Goal: Find specific page/section: Find specific page/section

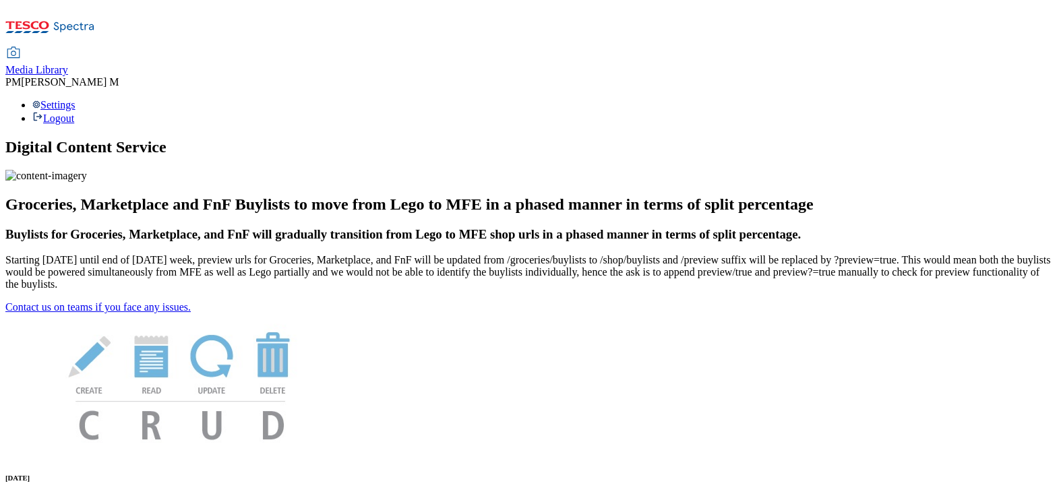
click at [68, 64] on span "Media Library" at bounding box center [36, 69] width 63 height 11
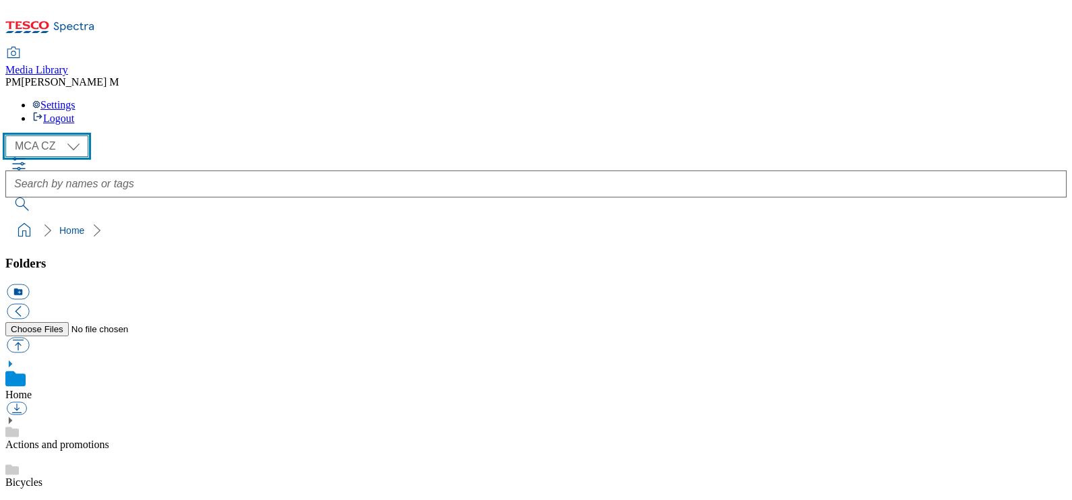
click at [52, 135] on select "MCA CZ MCA HU MCA SK" at bounding box center [46, 146] width 83 height 22
select select "flare-mca-hu"
click at [9, 135] on select "MCA CZ MCA HU MCA SK" at bounding box center [46, 146] width 83 height 22
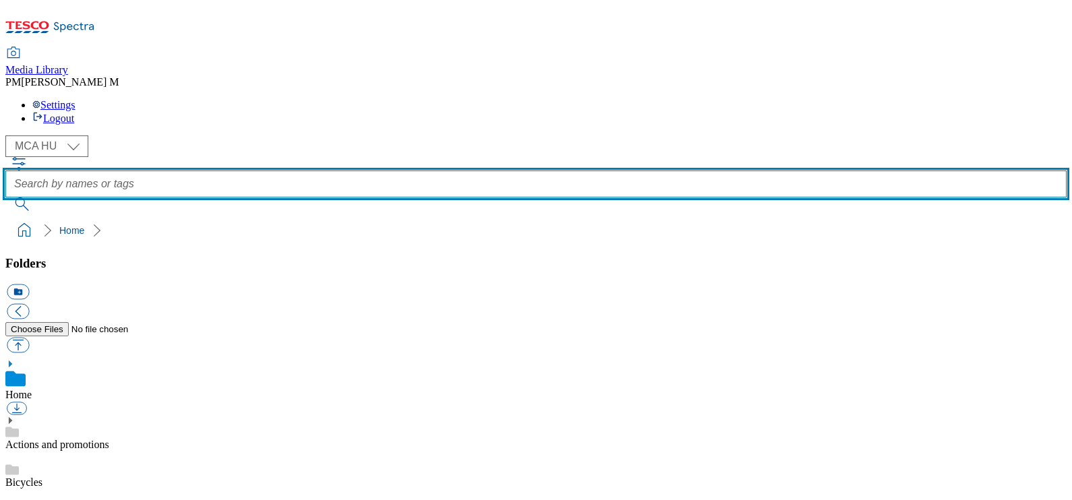
click at [461, 171] on input "text" at bounding box center [535, 184] width 1061 height 27
paste input "U39"
type input "U39"
click at [5, 198] on button "submit" at bounding box center [22, 204] width 35 height 13
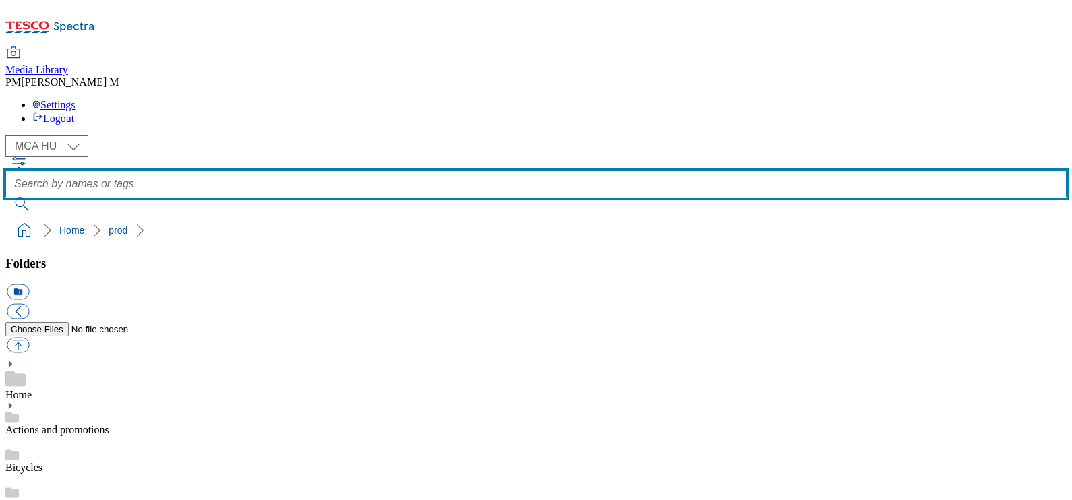
click at [423, 171] on input "text" at bounding box center [535, 184] width 1061 height 27
paste input "U39"
type input "U39"
click at [5, 198] on button "submit" at bounding box center [22, 204] width 35 height 13
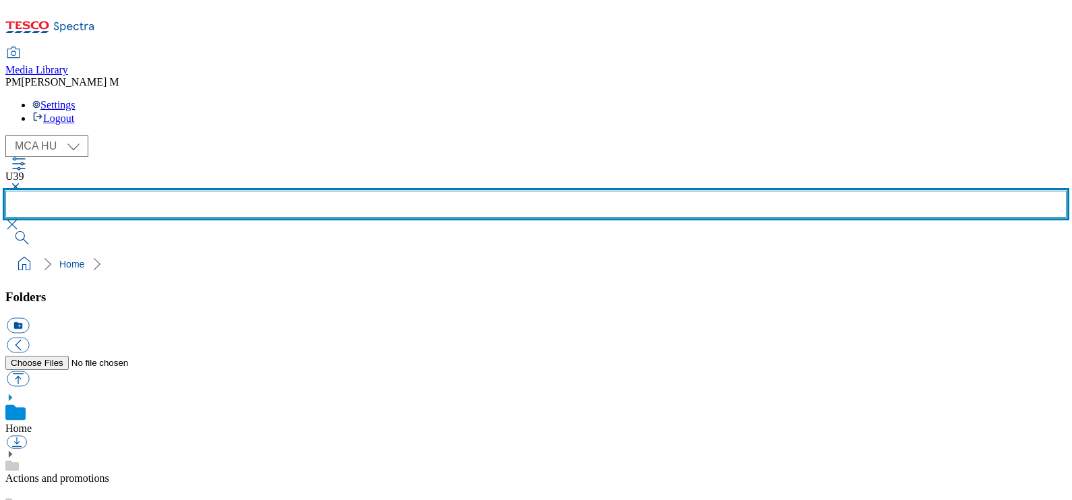
scroll to position [1022, 0]
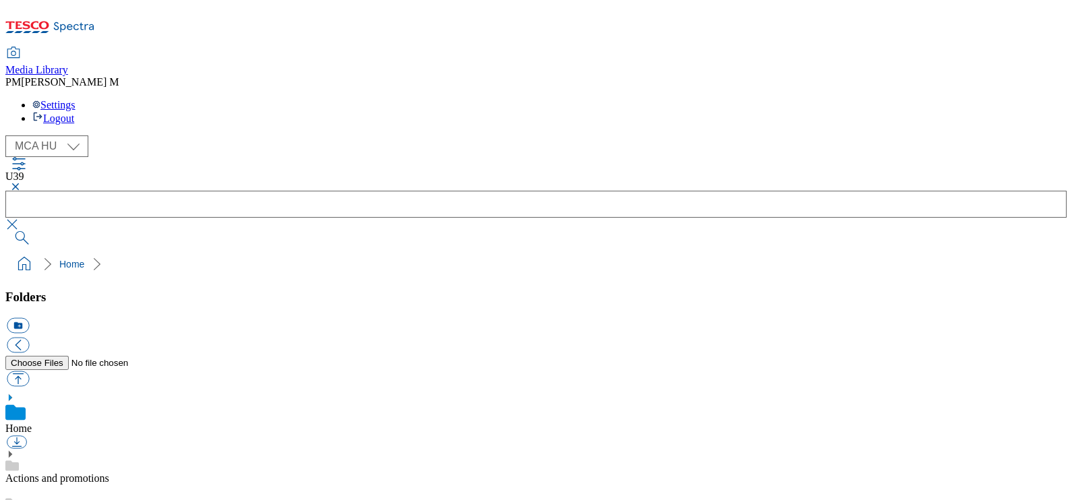
scroll to position [0, 0]
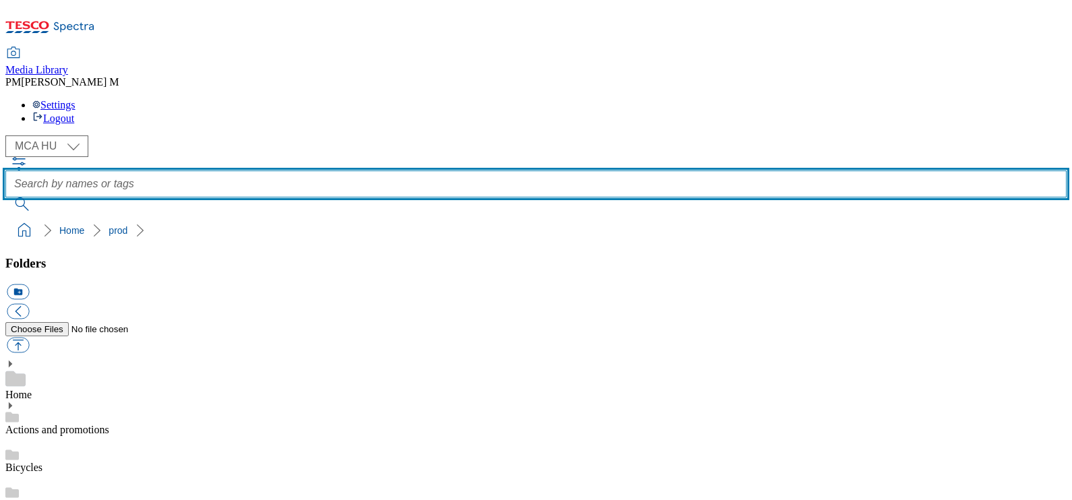
click at [468, 171] on input "text" at bounding box center [535, 184] width 1061 height 27
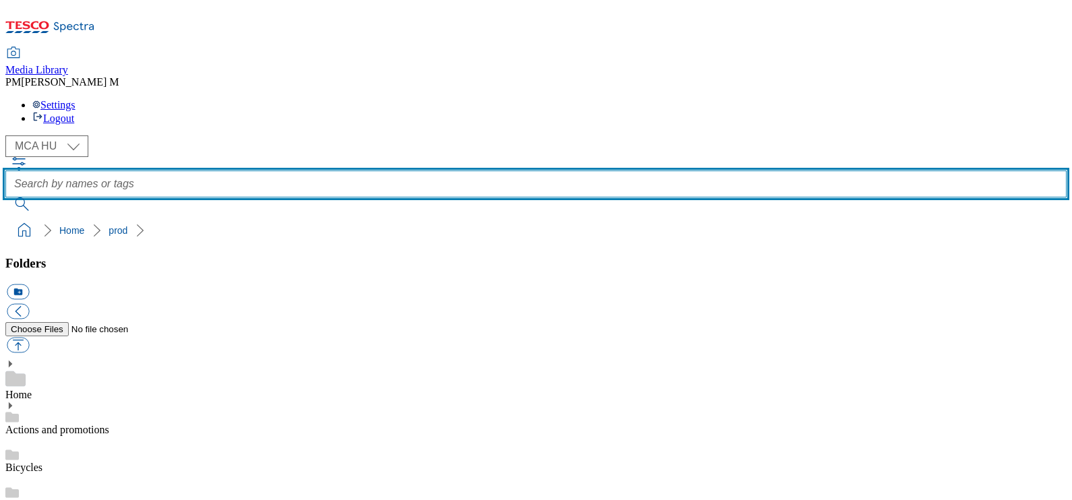
click at [473, 171] on input "text" at bounding box center [535, 184] width 1061 height 27
paste input "u"
type input "u30"
click at [5, 198] on button "submit" at bounding box center [22, 204] width 35 height 13
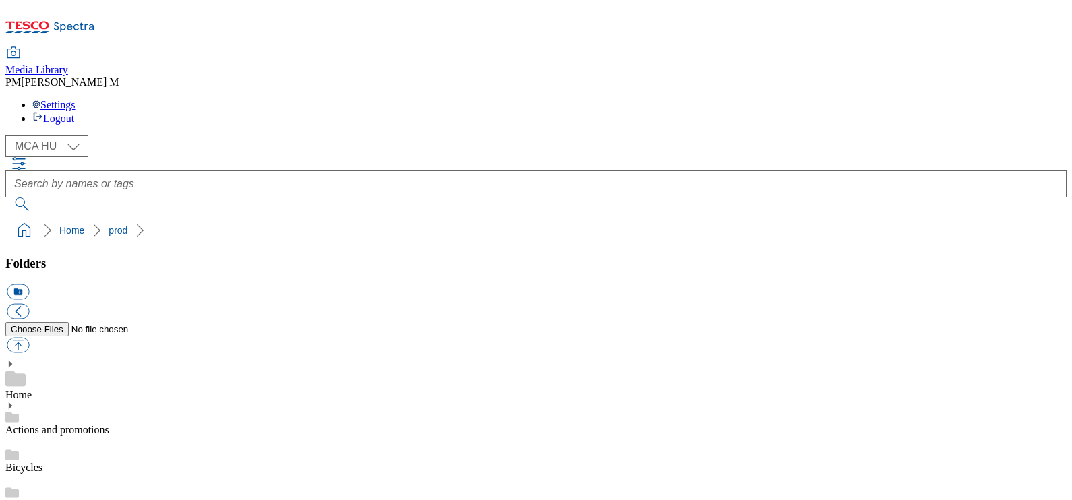
scroll to position [1022, 0]
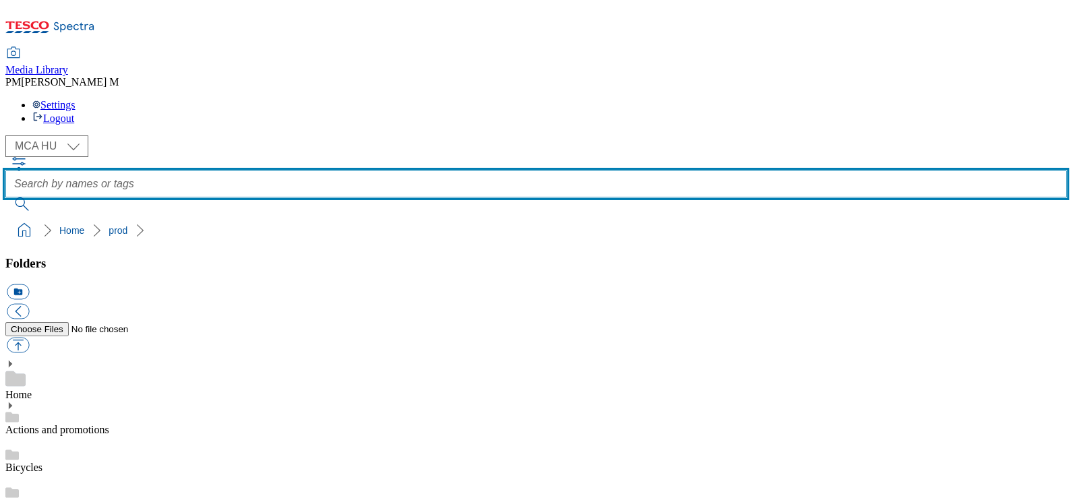
click at [432, 171] on input "text" at bounding box center [535, 184] width 1061 height 27
type input "u30"
click at [5, 198] on button "submit" at bounding box center [22, 204] width 35 height 13
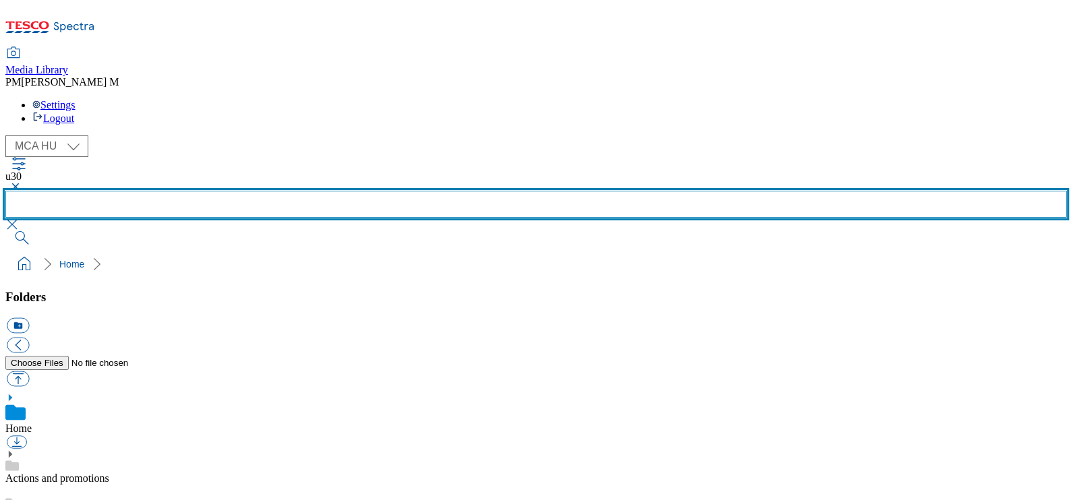
scroll to position [559, 0]
